Goal: Contribute content: Contribute content

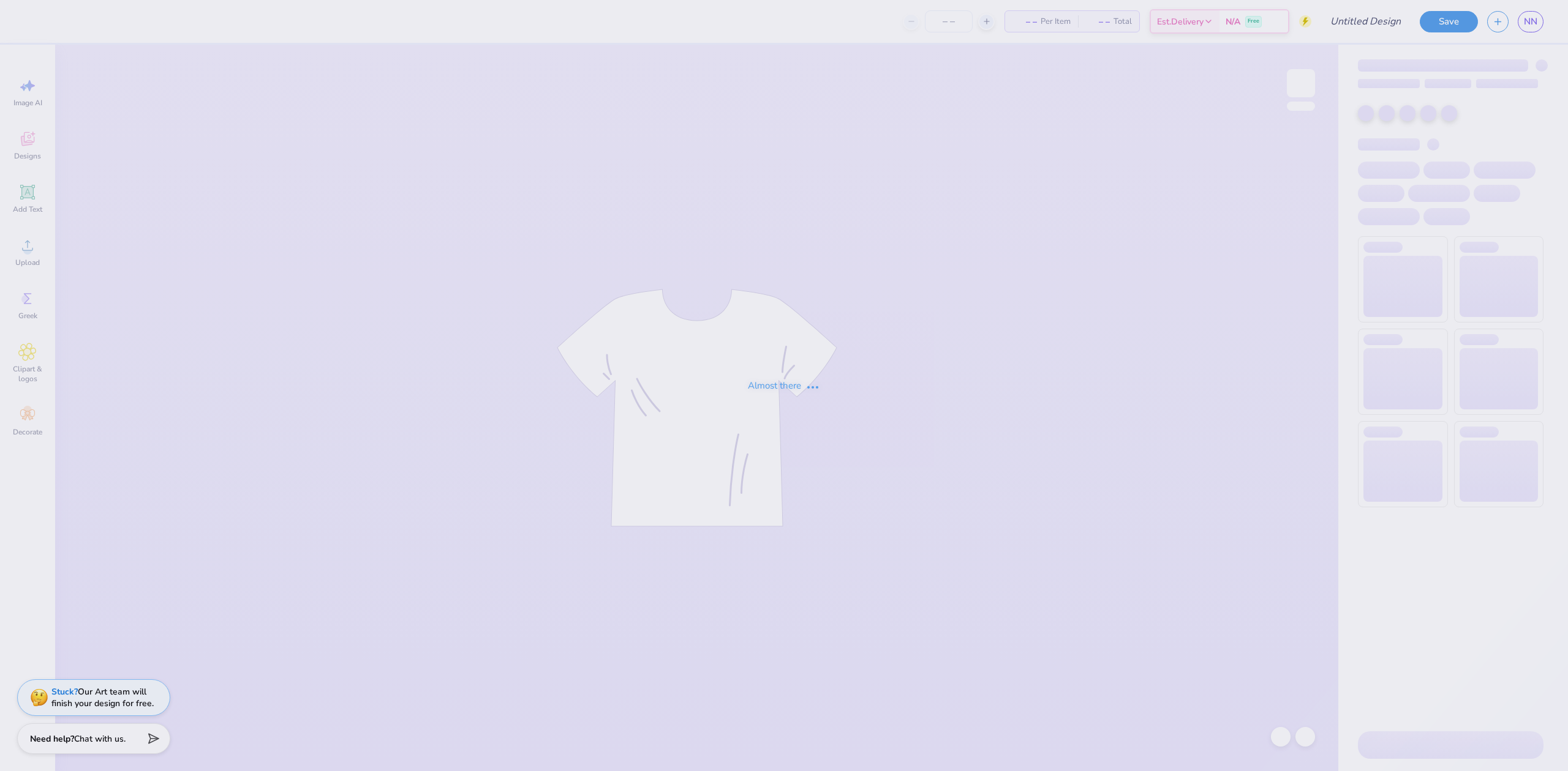
type input "[PERSON_NAME] : [US_STATE][GEOGRAPHIC_DATA], [GEOGRAPHIC_DATA]"
type input "24"
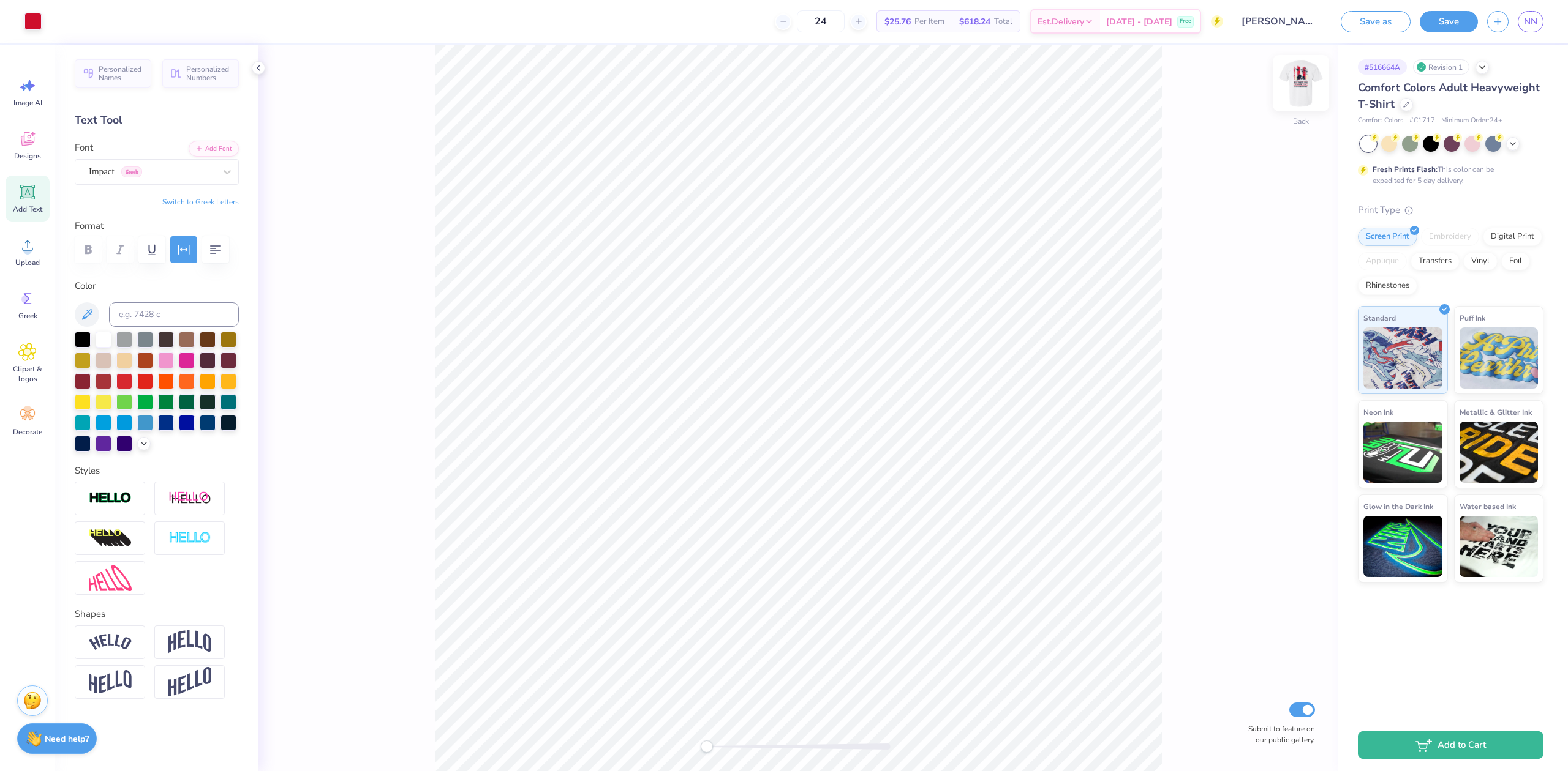
click at [1295, 94] on img at bounding box center [1301, 83] width 49 height 49
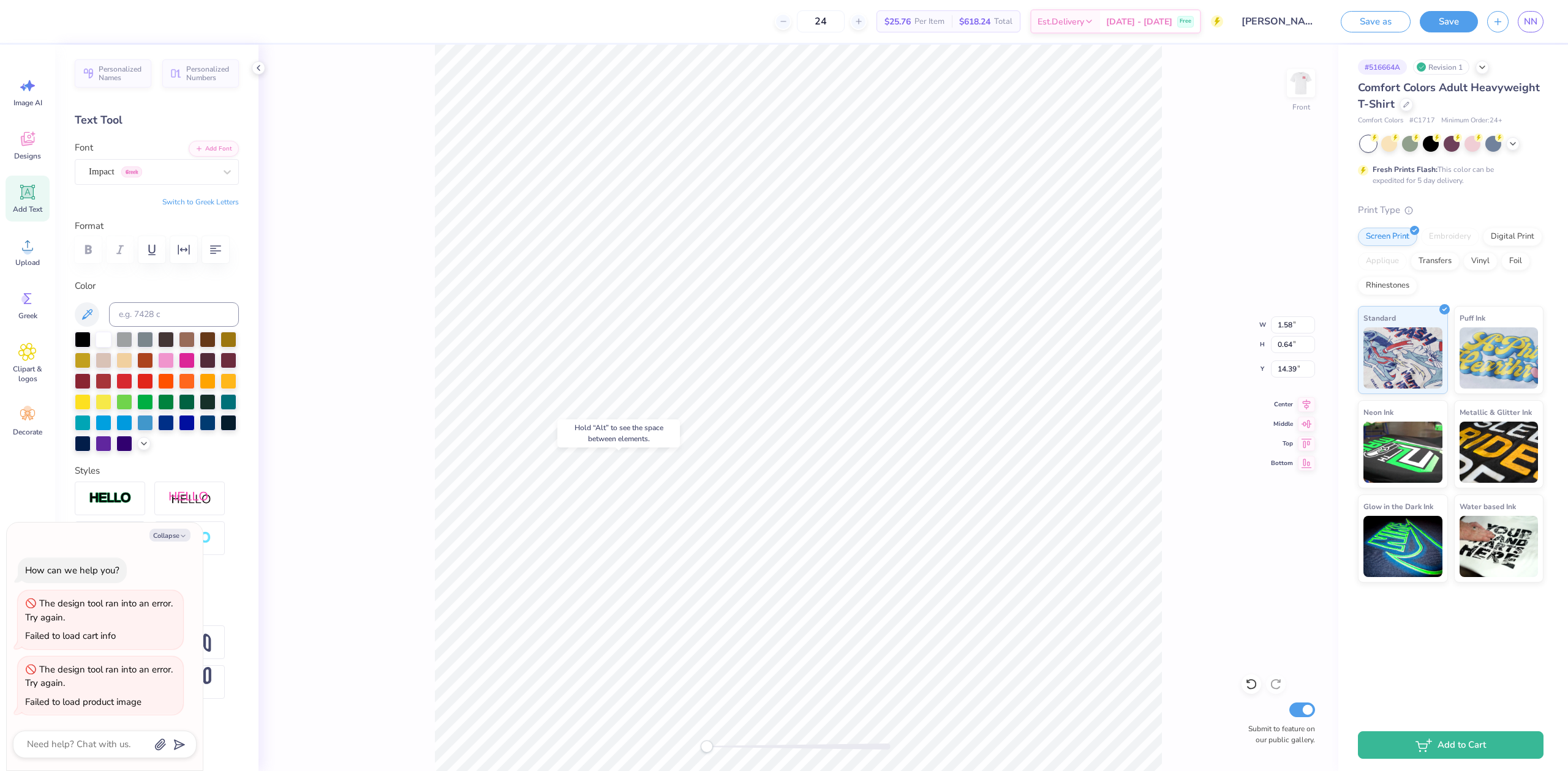
type textarea "x"
type input "3.34"
type input "0.34"
type input "14.54"
type textarea "x"
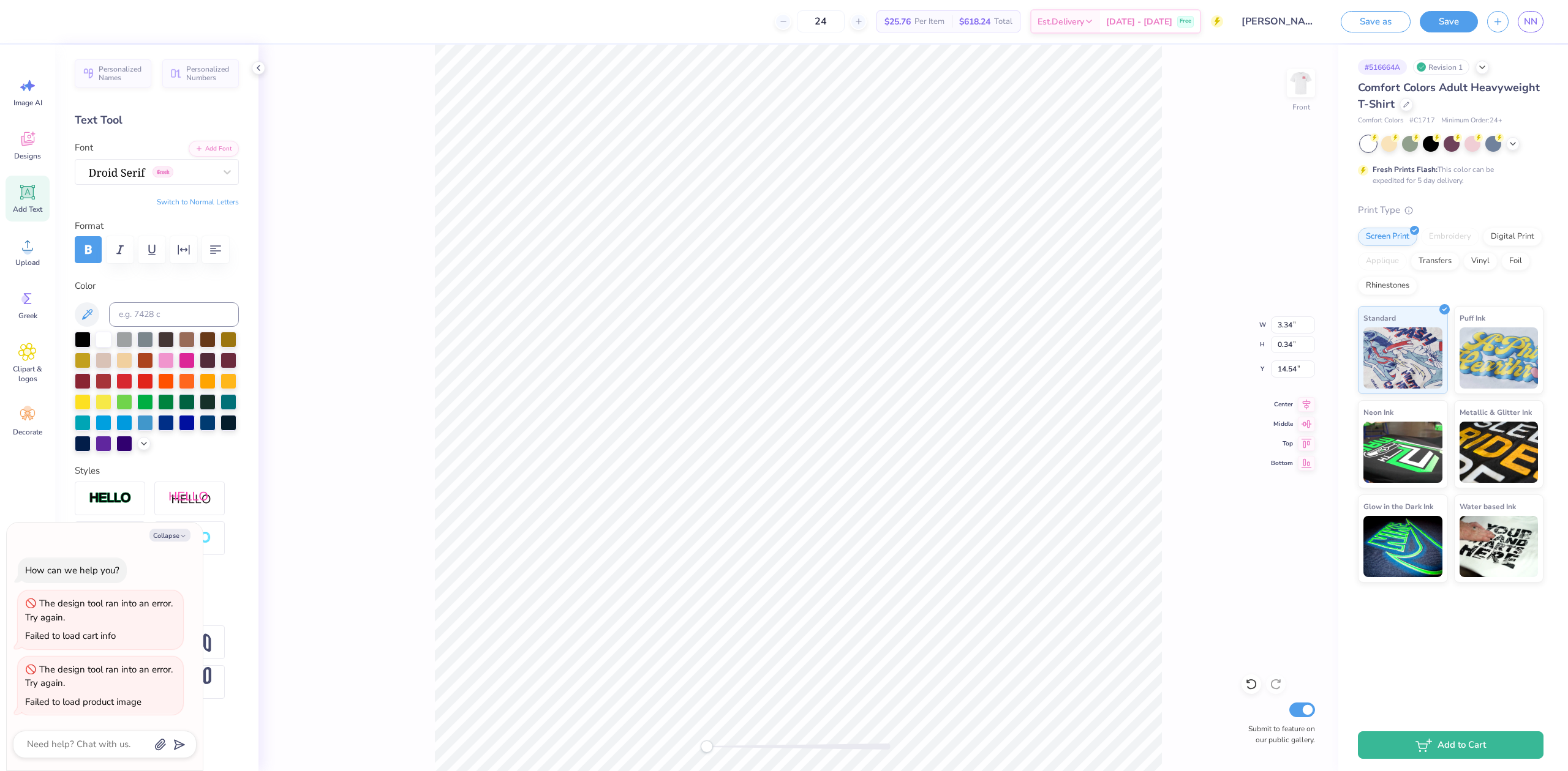
type input "1.96"
type textarea "x"
type input "3.34"
type input "0.34"
type input "14.54"
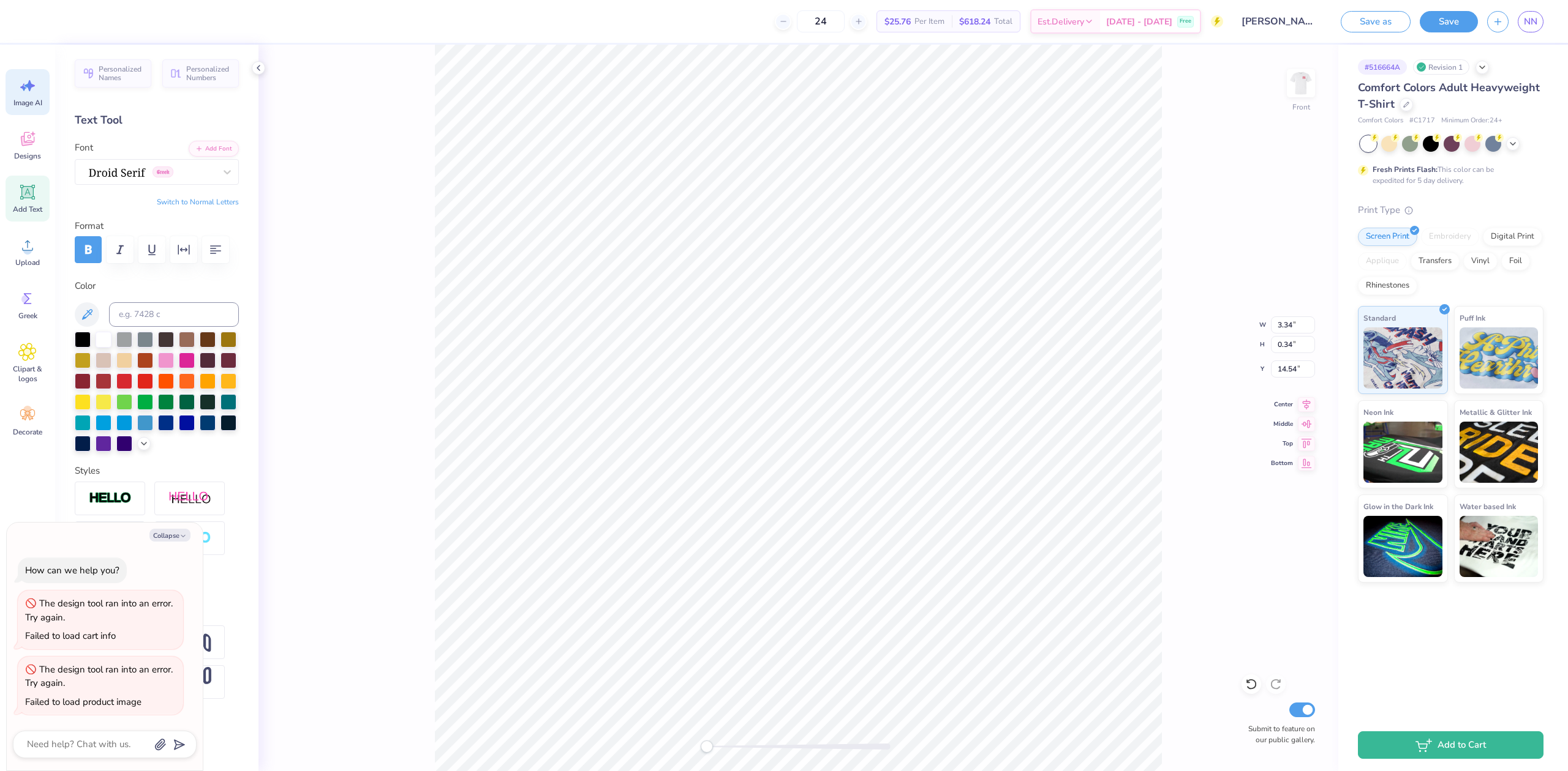
click at [21, 84] on icon at bounding box center [28, 86] width 18 height 18
type textarea "x"
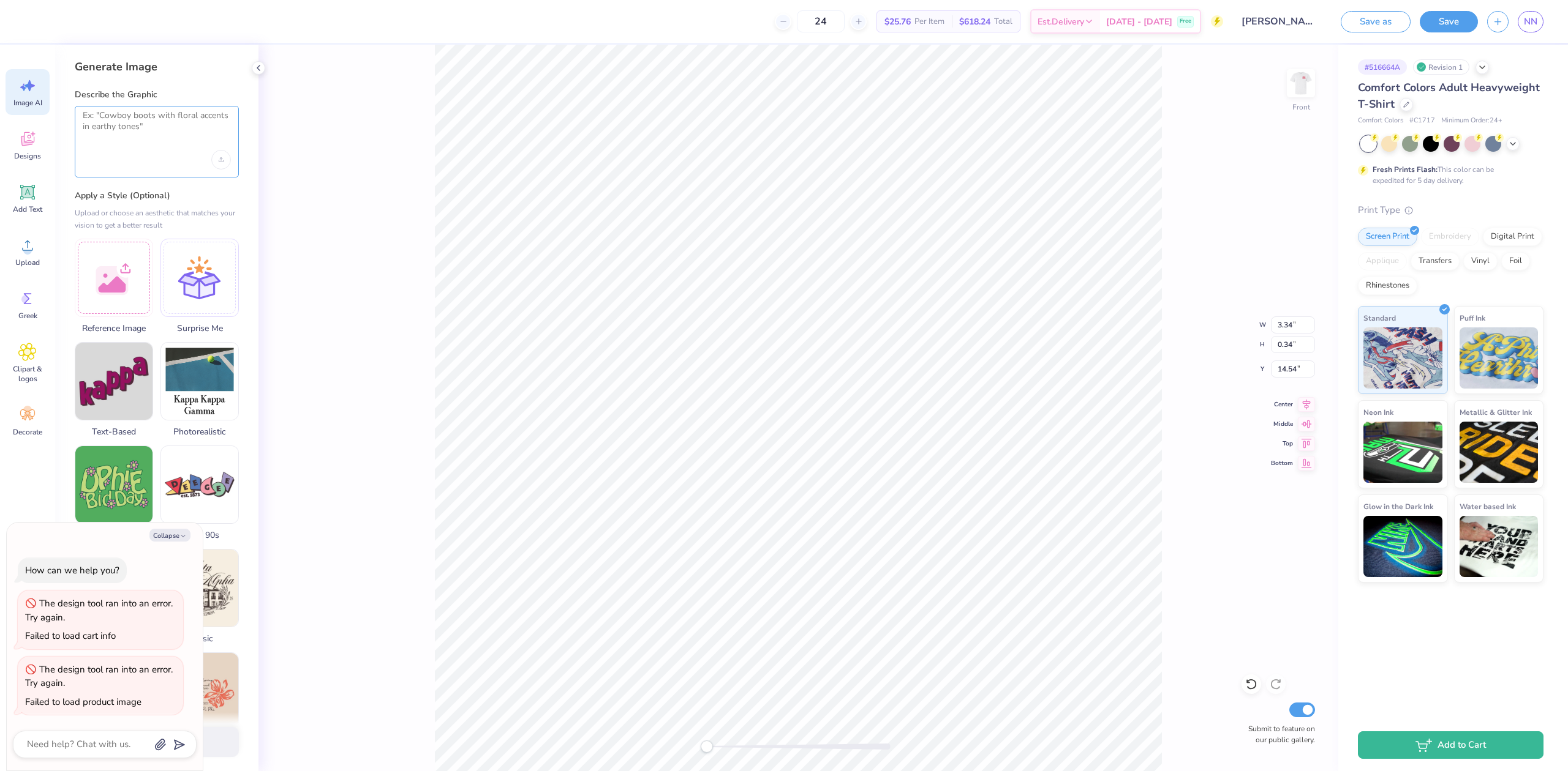
click at [106, 123] on textarea at bounding box center [157, 125] width 149 height 30
type textarea "Can you make these sorority letters a little bigger?"
click at [178, 743] on icon "submit" at bounding box center [177, 745] width 17 height 17
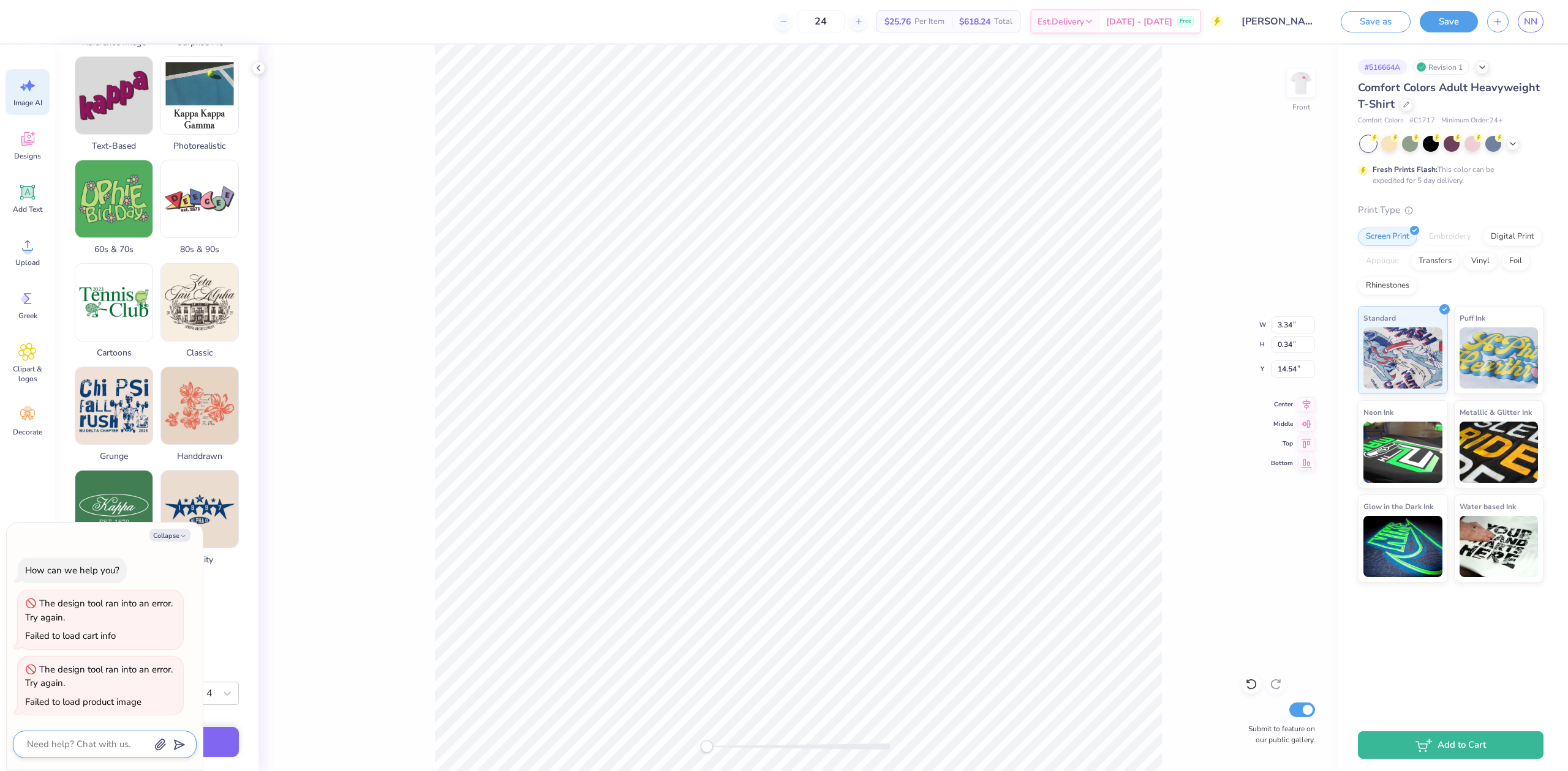
click at [219, 639] on div "Reference Image Surprise Me Text-Based Photorealistic 60s & 70s 80s & 90s Carto…" at bounding box center [157, 311] width 165 height 717
click at [107, 746] on textarea at bounding box center [88, 745] width 124 height 17
click at [35, 508] on div "Image AI Designs Add Text Upload Greek Clipart & logos Decorate" at bounding box center [28, 408] width 55 height 727
click at [104, 586] on div "How can we help you? The design tool ran into an error. Try again. Failed to lo…" at bounding box center [104, 637] width 184 height 178
click at [123, 742] on textarea at bounding box center [88, 745] width 124 height 17
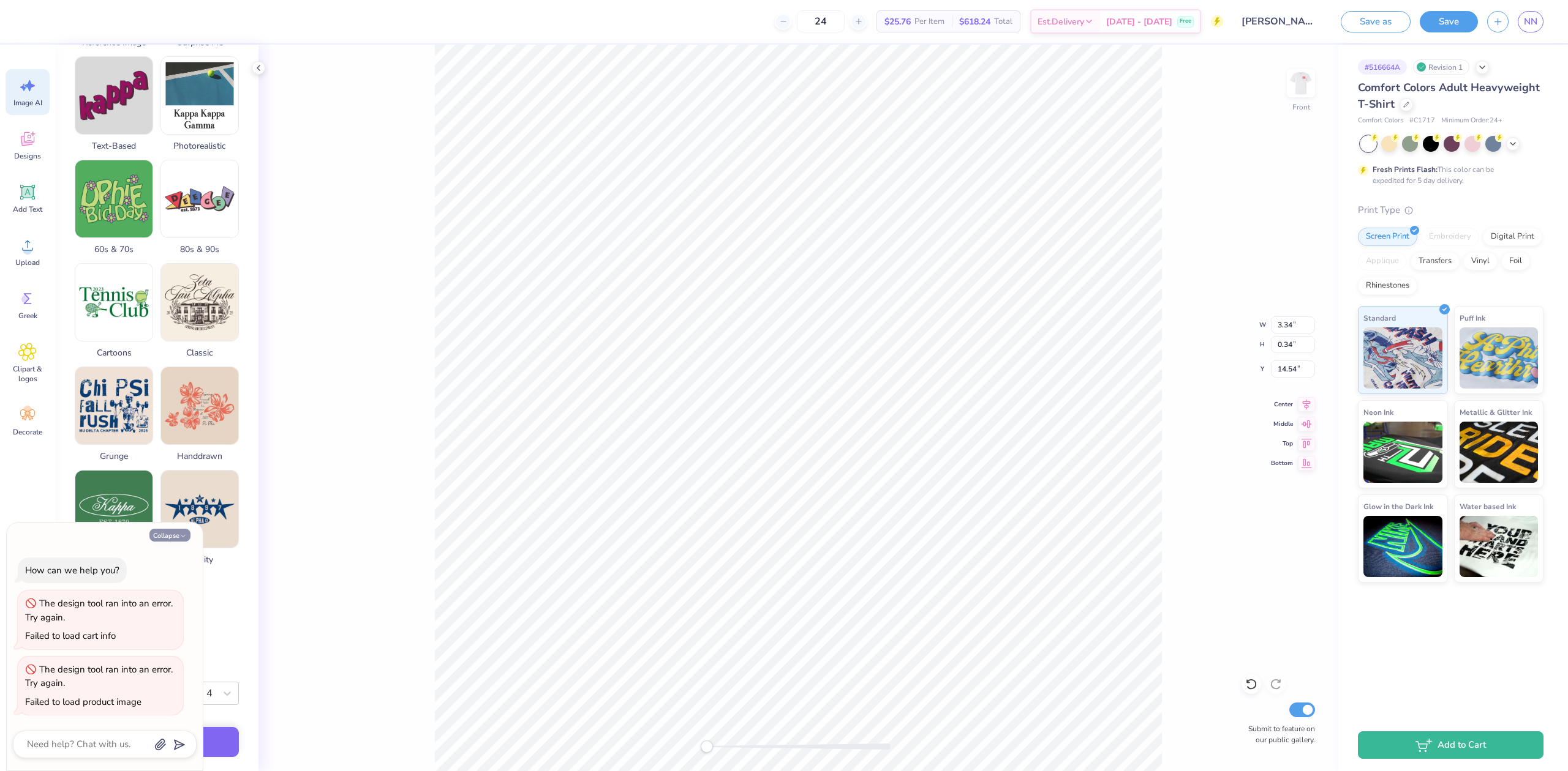
click at [186, 536] on icon "button" at bounding box center [183, 536] width 8 height 8
type textarea "x"
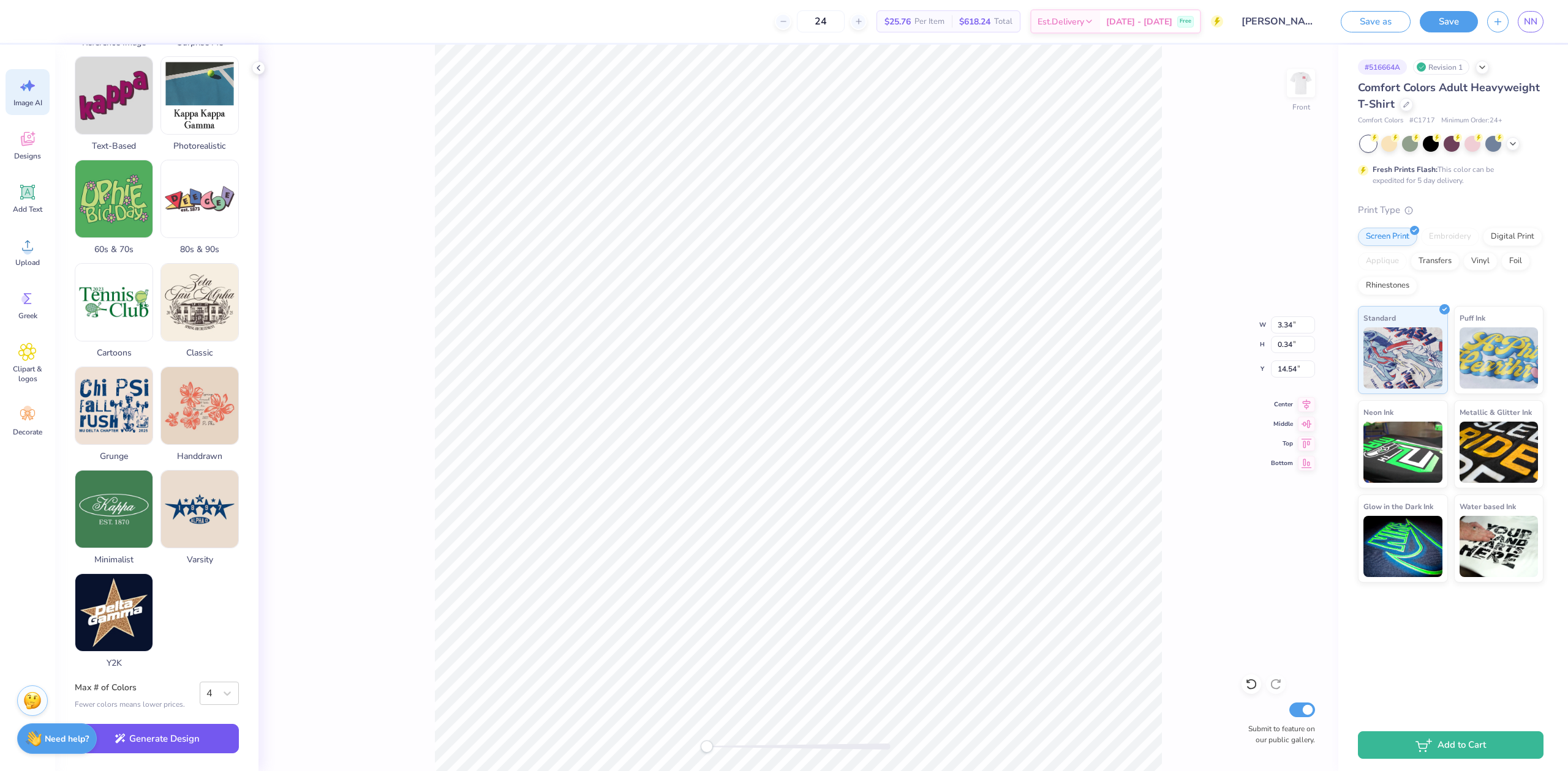
click at [170, 741] on button "Generate Design" at bounding box center [157, 739] width 165 height 30
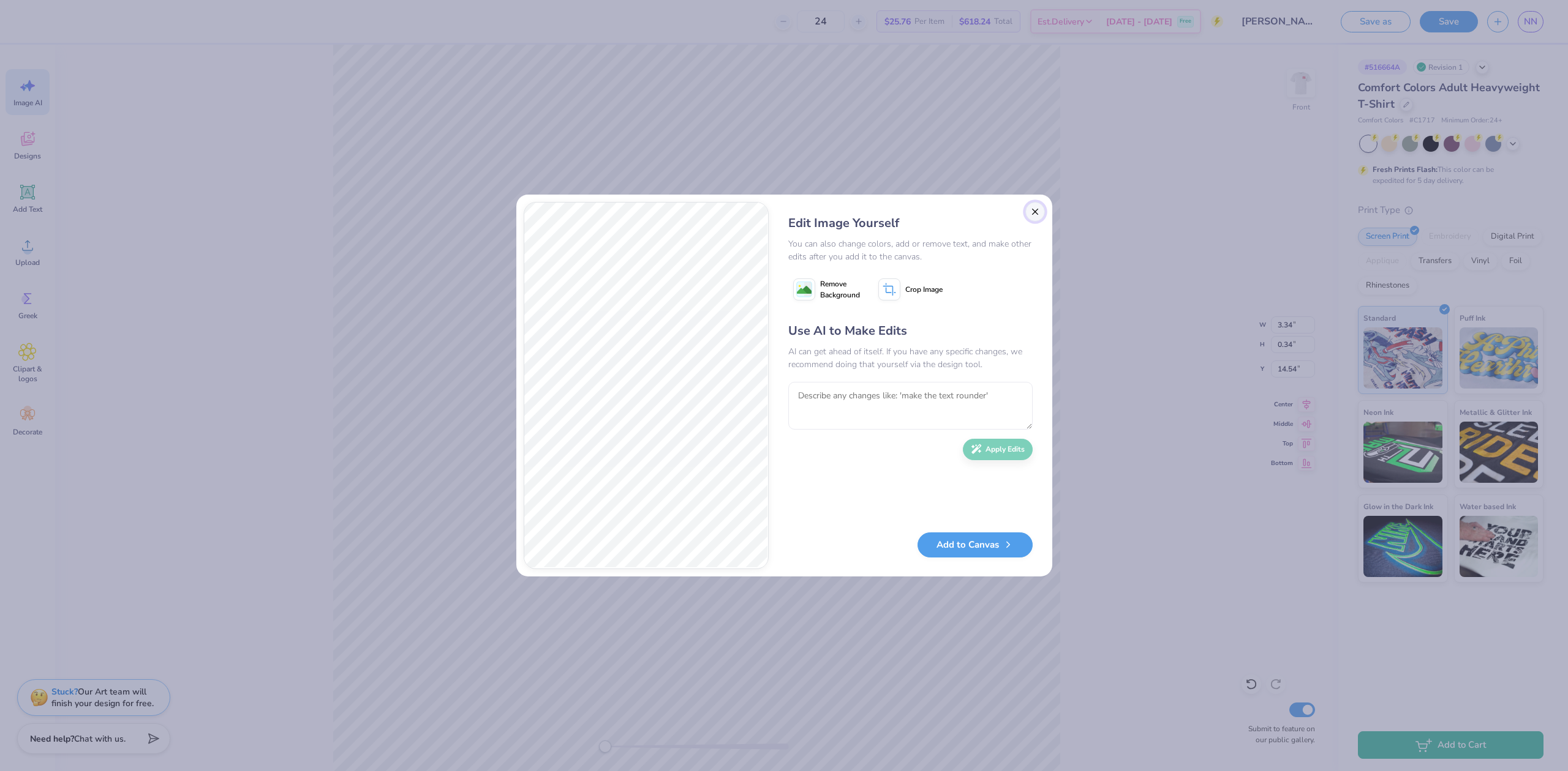
click at [1032, 216] on button "Close" at bounding box center [1035, 211] width 19 height 19
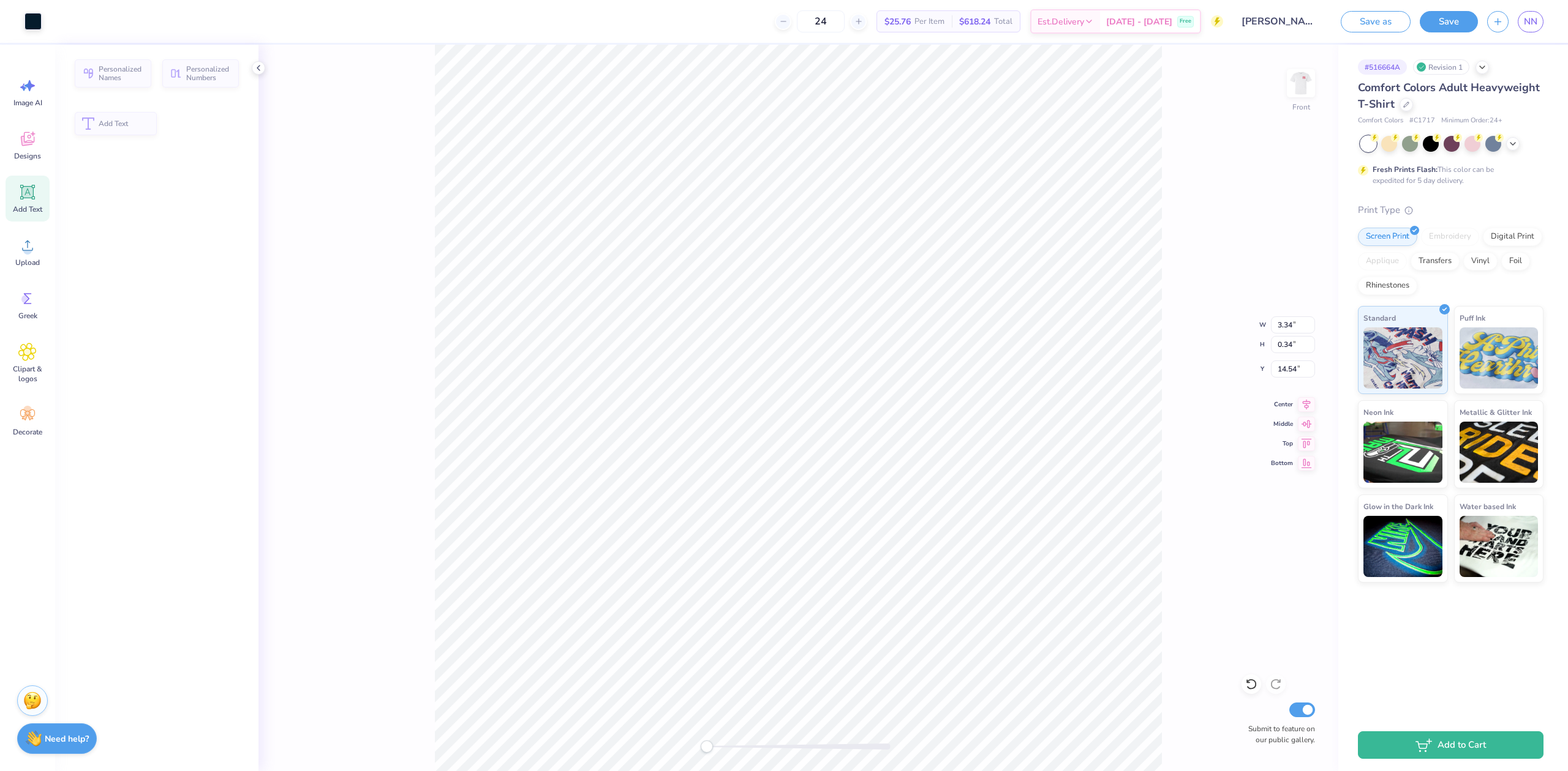
scroll to position [0, 0]
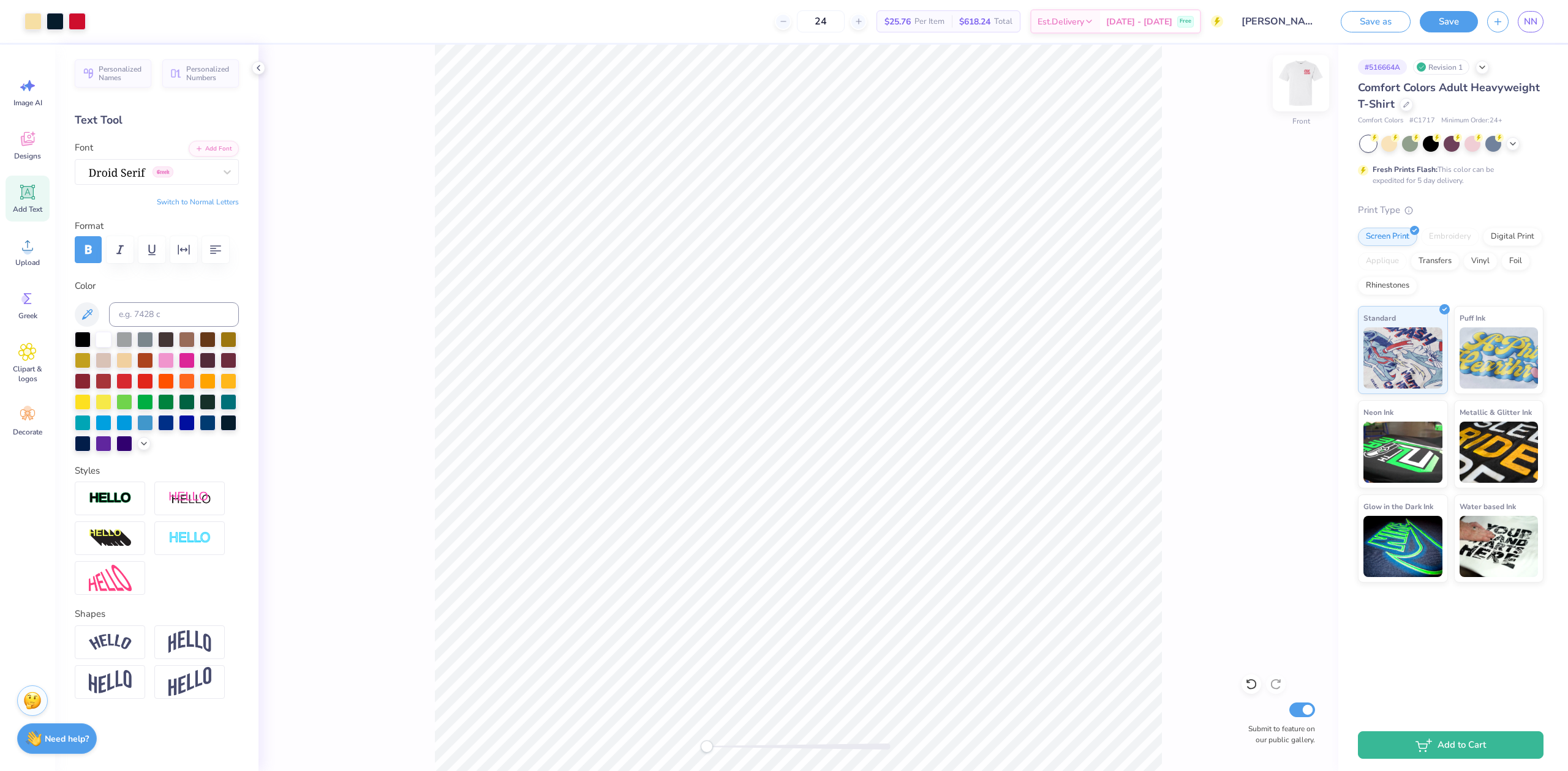
click at [1298, 78] on img at bounding box center [1301, 83] width 49 height 49
click at [1459, 25] on button "Save" at bounding box center [1449, 20] width 58 height 22
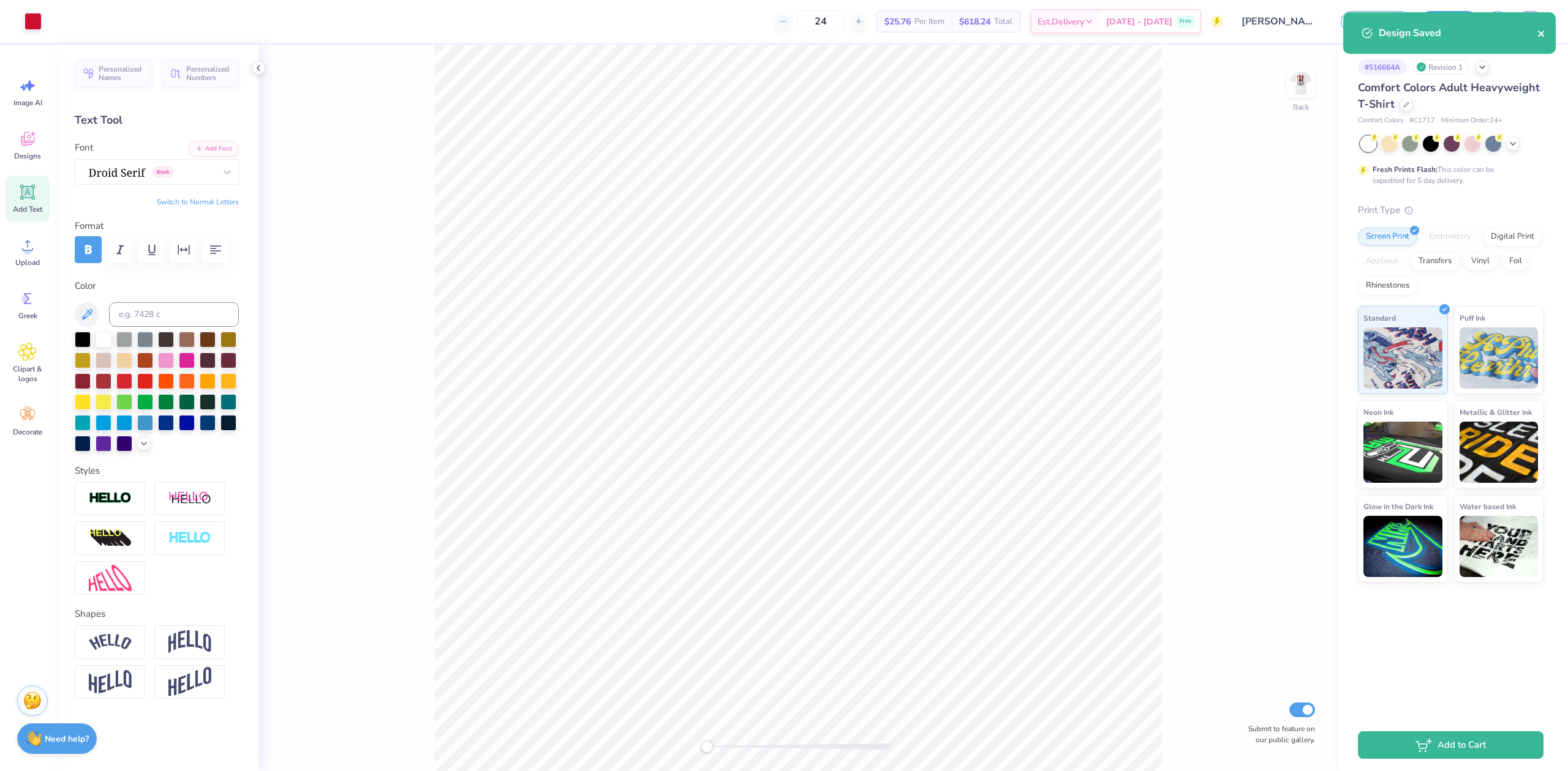
click at [1540, 30] on icon "close" at bounding box center [1542, 34] width 8 height 10
click at [1526, 19] on span "NN" at bounding box center [1531, 22] width 13 height 14
